Goal: Find specific page/section: Find specific page/section

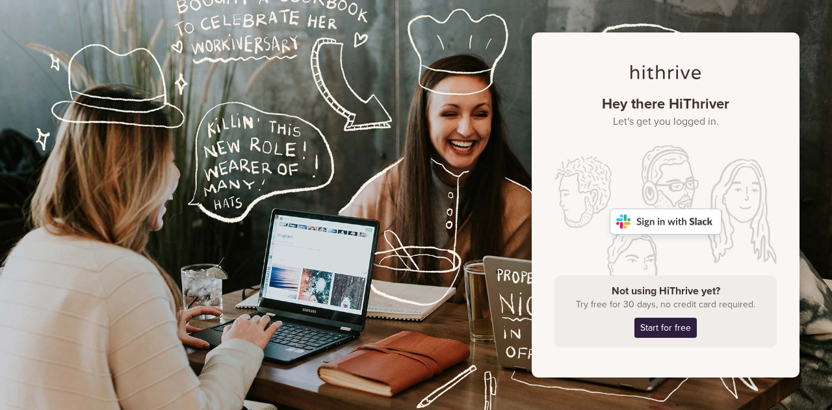
click at [684, 220] on img at bounding box center [666, 222] width 112 height 26
